Goal: Task Accomplishment & Management: Manage account settings

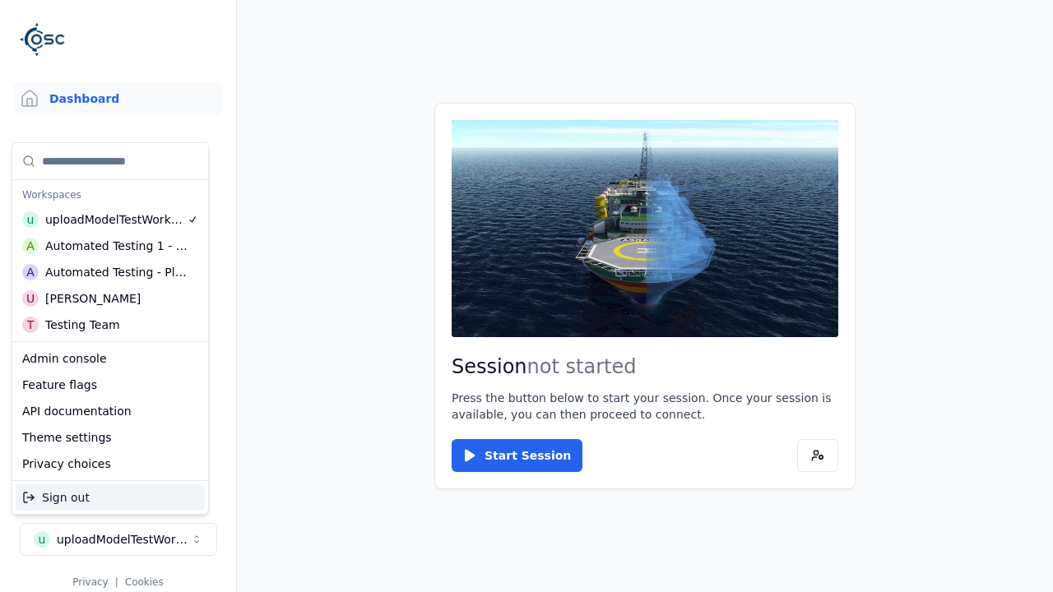
click at [110, 272] on div "Automated Testing - Playwright" at bounding box center [116, 272] width 142 height 16
click at [527, 296] on html "Support Dashboard Assets 3D Models Scenes Datasets Recordings Support Documenta…" at bounding box center [526, 296] width 1053 height 592
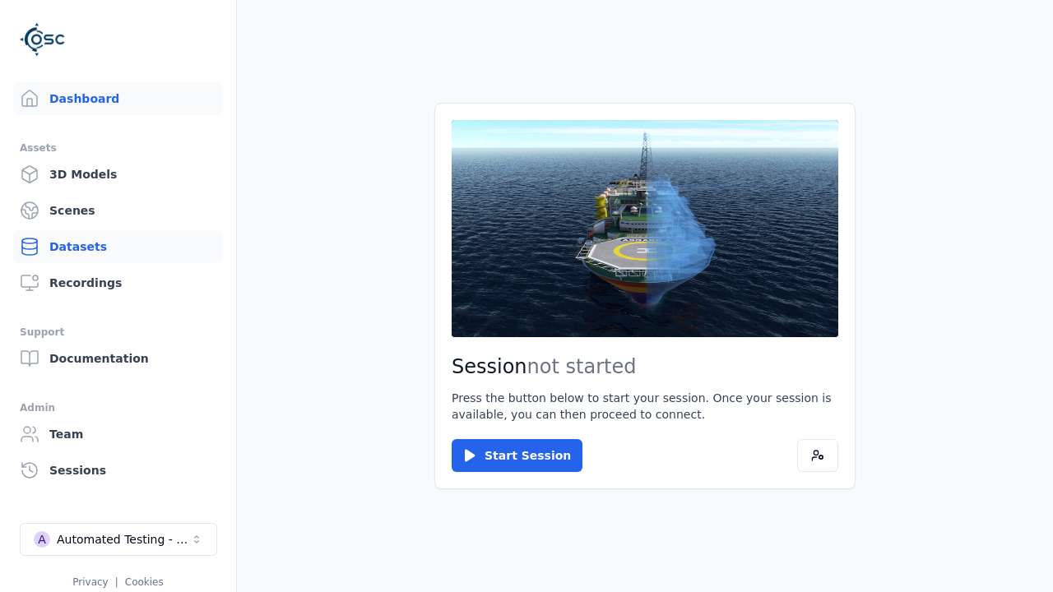
click at [118, 247] on link "Datasets" at bounding box center [118, 246] width 210 height 33
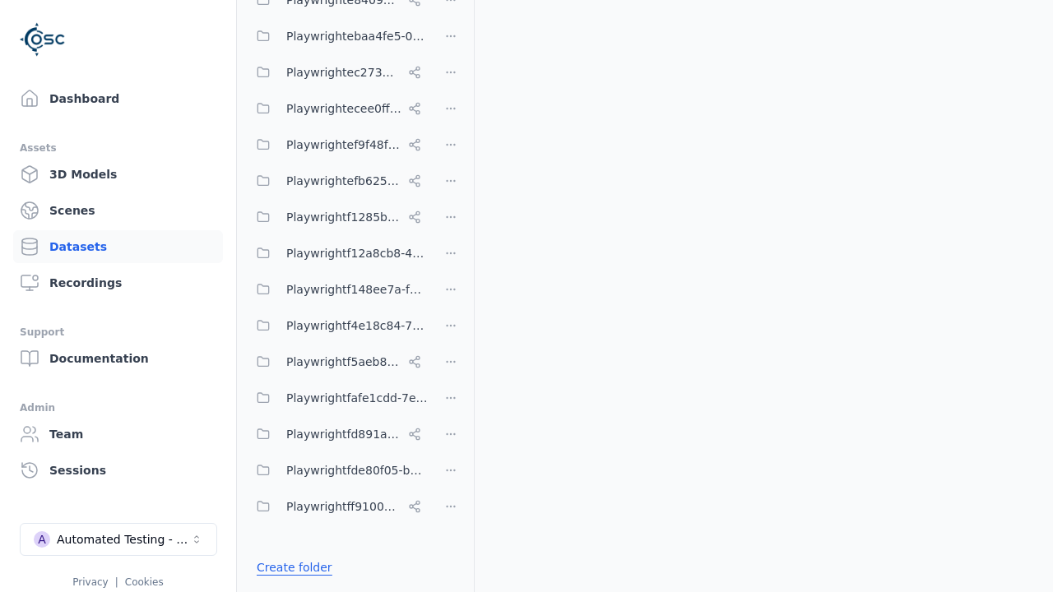
click at [290, 568] on link "Create folder" at bounding box center [295, 567] width 76 height 16
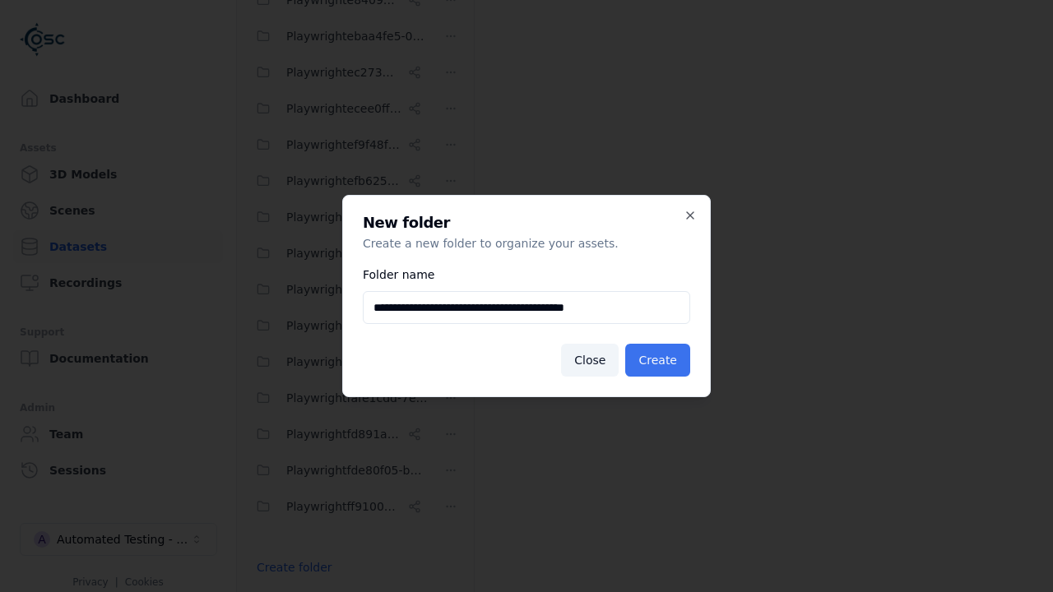
type input "**********"
click at [660, 360] on button "Create" at bounding box center [657, 360] width 65 height 33
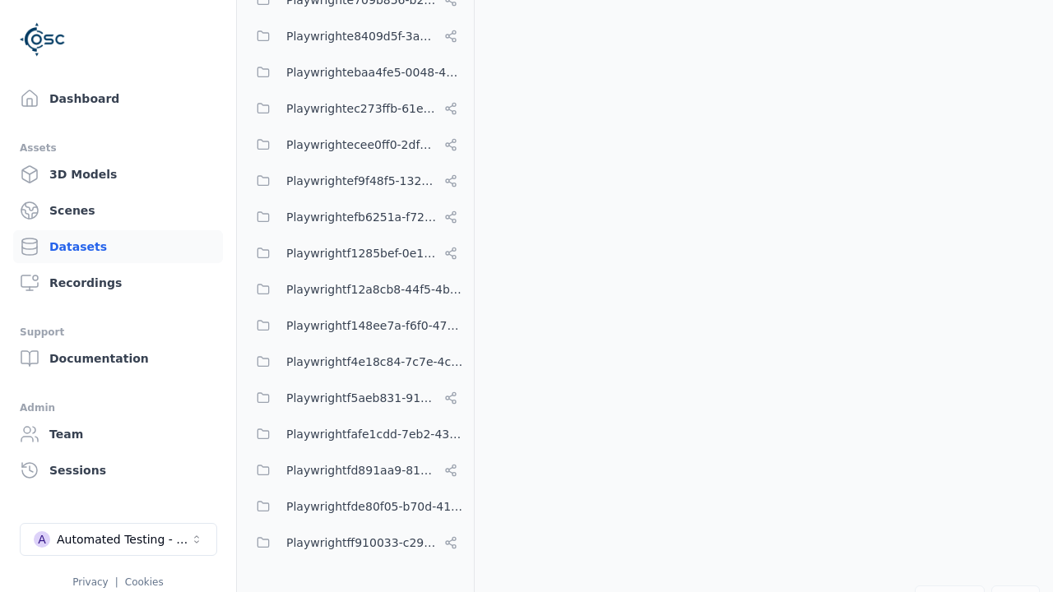
scroll to position [8182, 0]
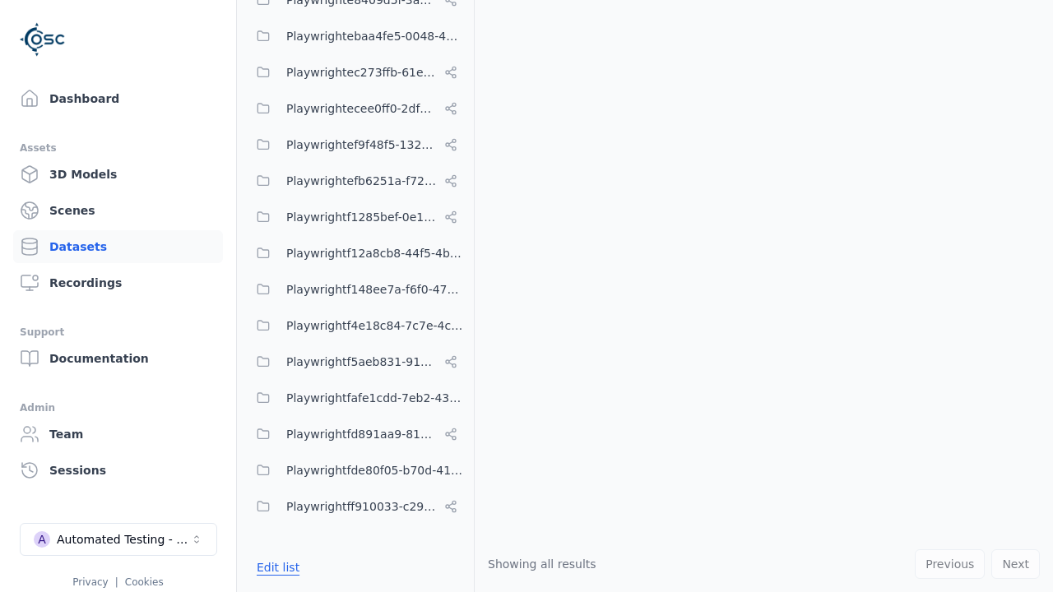
click at [275, 568] on button "Edit list" at bounding box center [278, 568] width 63 height 30
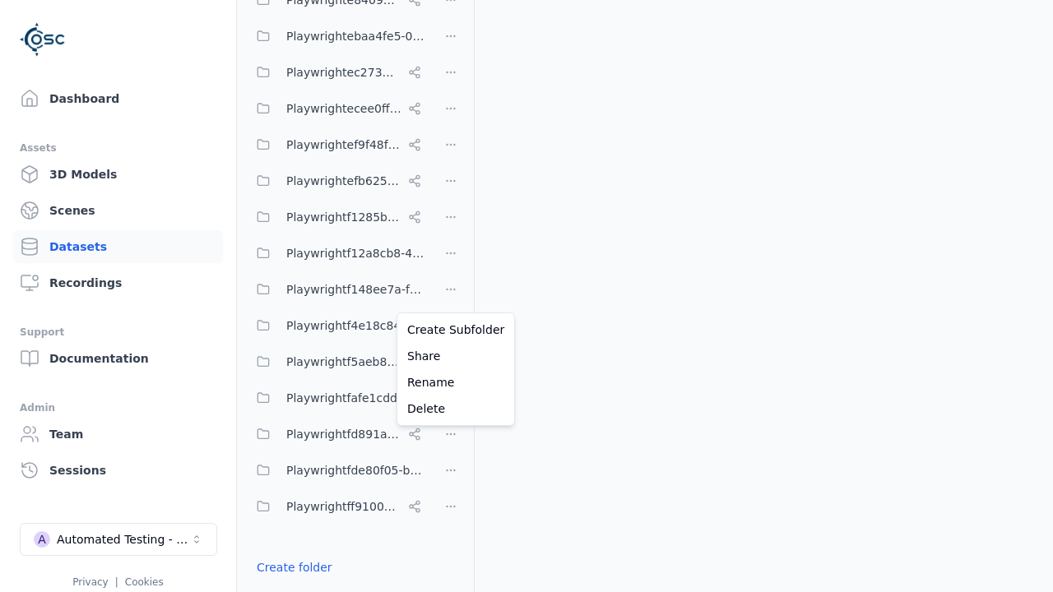
click at [451, 296] on html "Support Dashboard Assets 3D Models Scenes Datasets Recordings Support Documenta…" at bounding box center [526, 296] width 1053 height 592
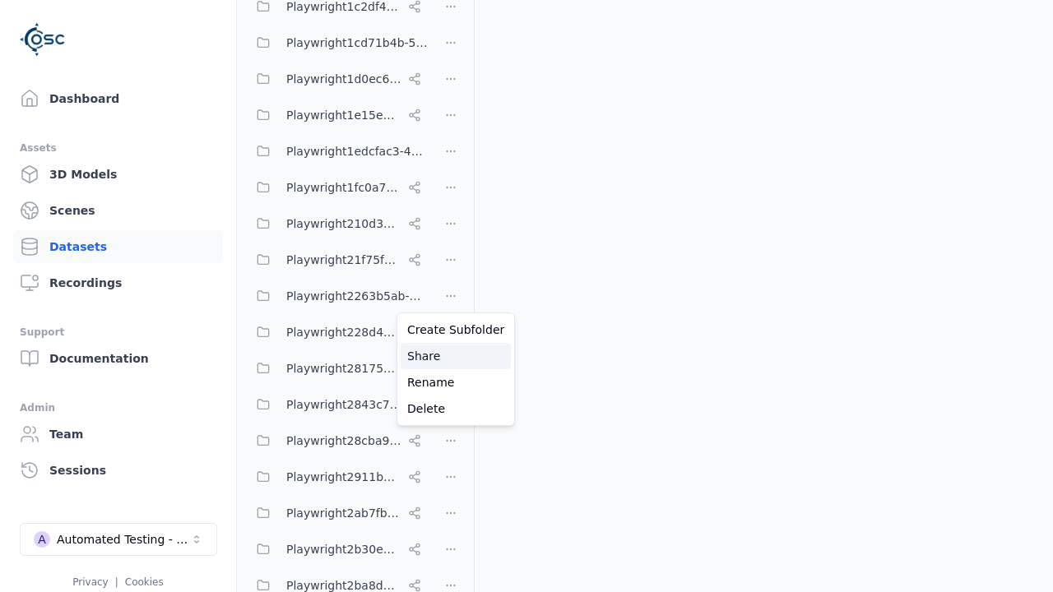
click at [450, 356] on div "Share" at bounding box center [456, 356] width 110 height 26
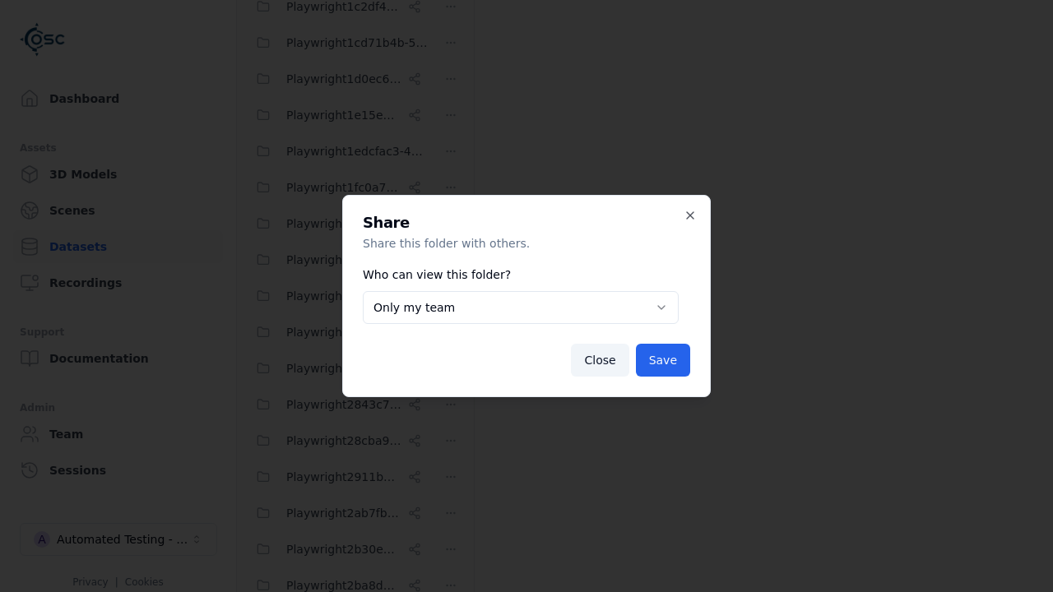
click at [521, 308] on button "Only my team" at bounding box center [521, 307] width 316 height 33
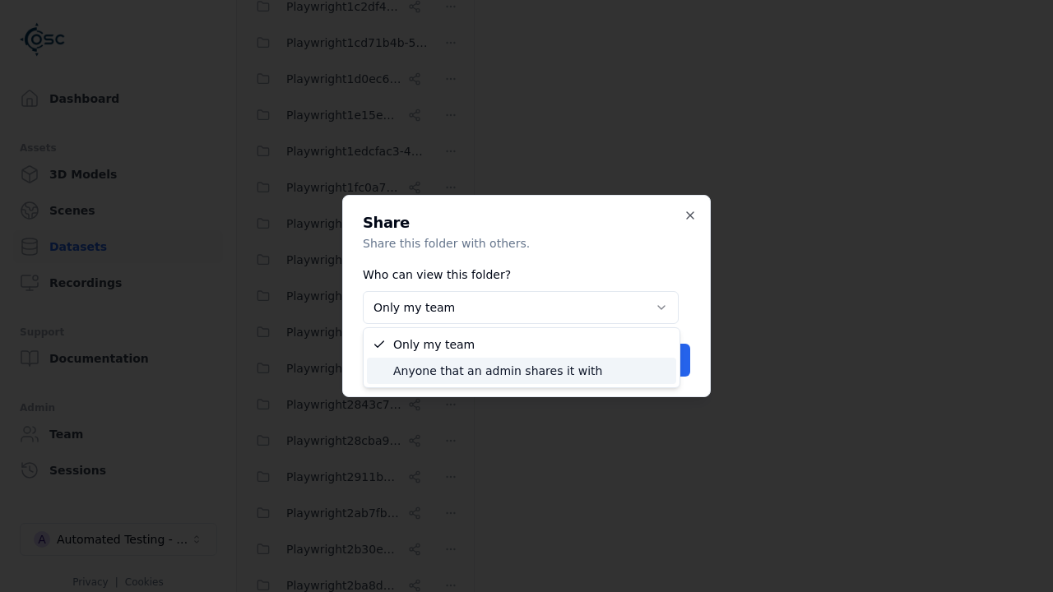
select select "****"
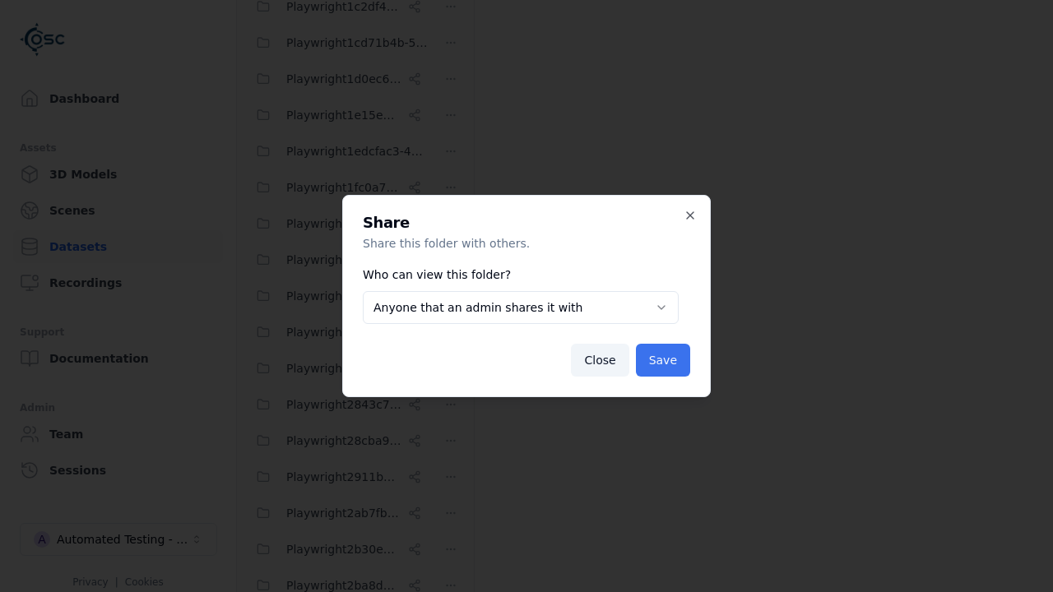
click at [664, 360] on button "Save" at bounding box center [663, 360] width 54 height 33
